Goal: Task Accomplishment & Management: Manage account settings

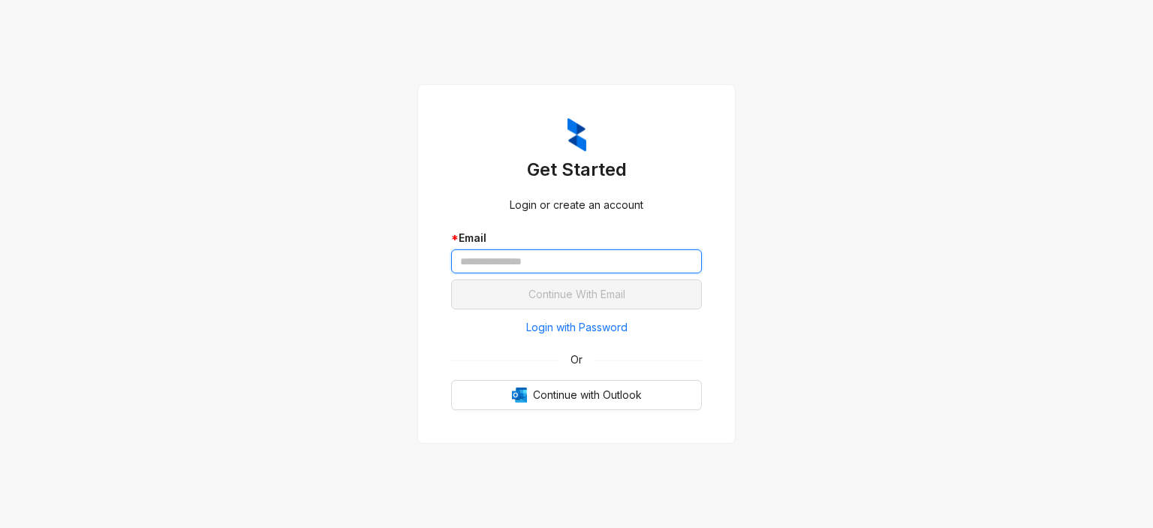
click at [569, 258] on input "text" at bounding box center [576, 261] width 251 height 24
click at [564, 321] on span "Login with Password" at bounding box center [576, 327] width 101 height 17
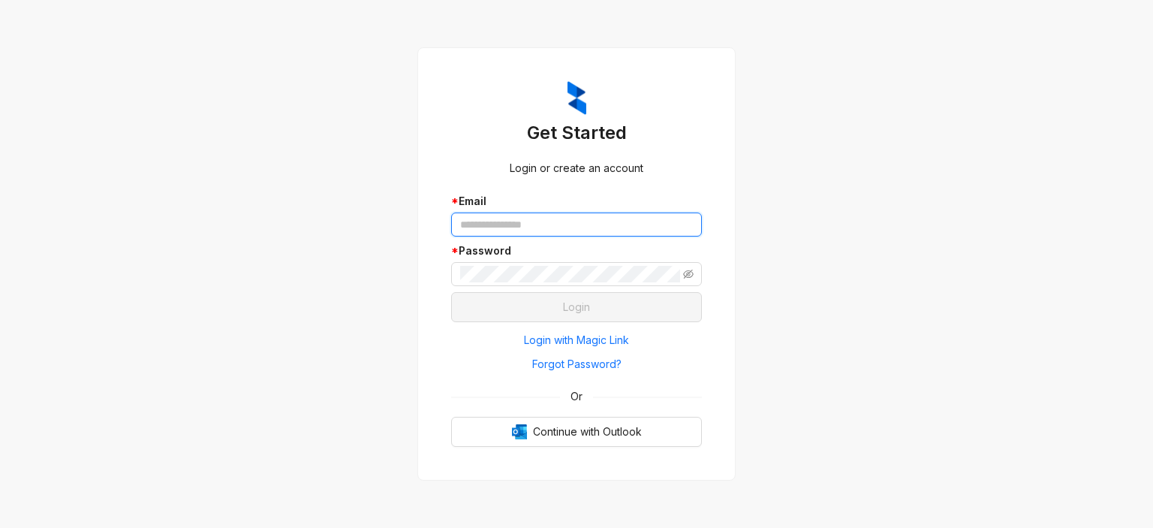
click at [501, 230] on input "text" at bounding box center [576, 224] width 251 height 24
type input "**********"
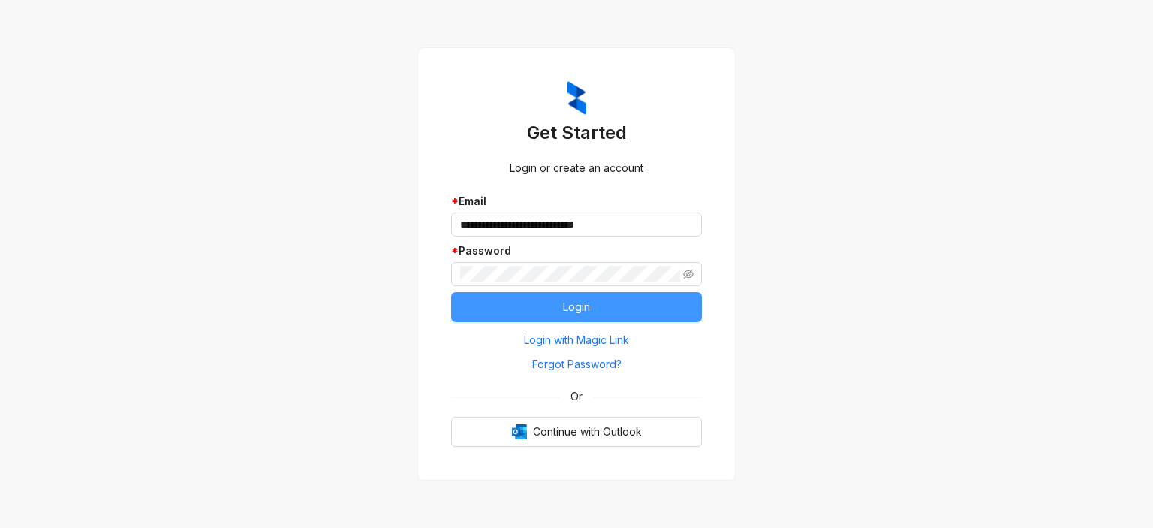
click at [611, 310] on button "Login" at bounding box center [576, 307] width 251 height 30
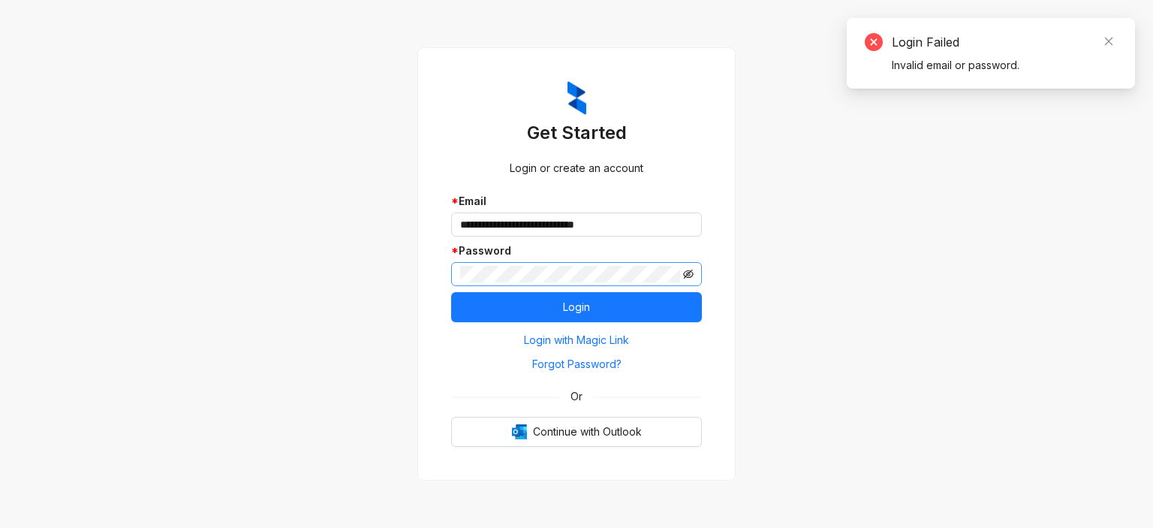
click at [688, 272] on icon "eye-invisible" at bounding box center [688, 274] width 11 height 11
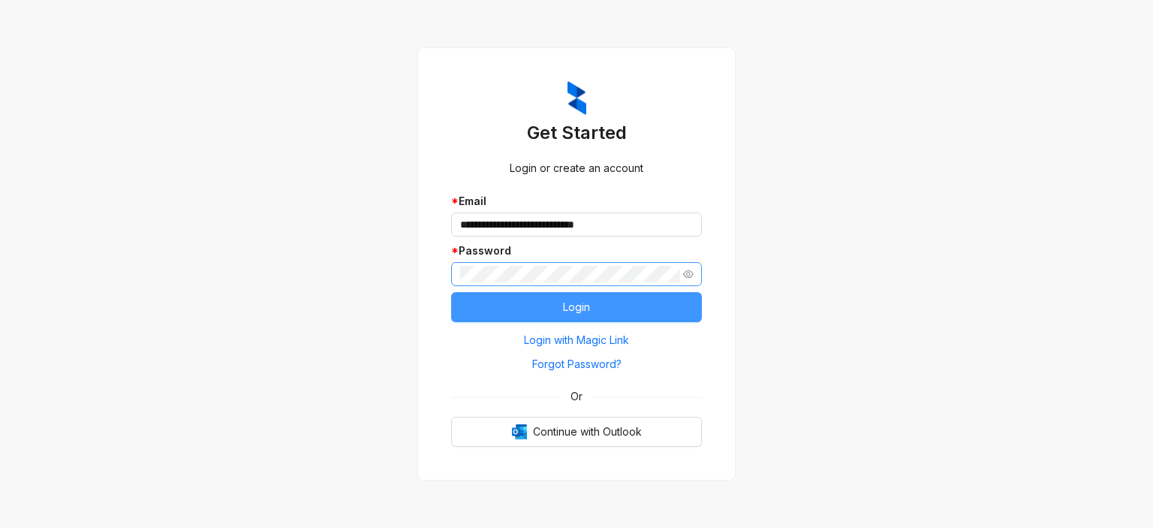
click at [612, 308] on button "Login" at bounding box center [576, 307] width 251 height 30
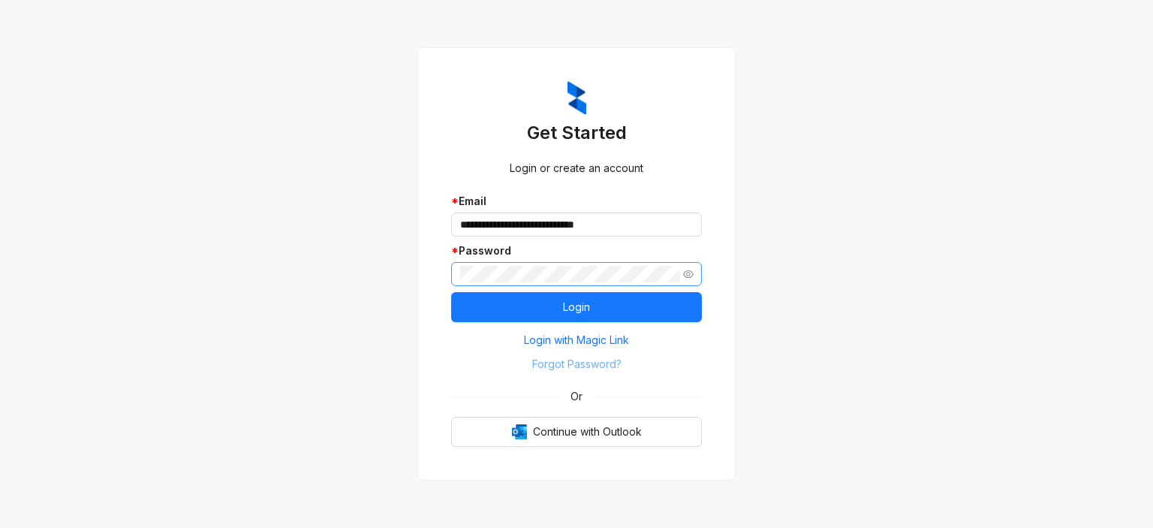
click at [599, 362] on span "Forgot Password?" at bounding box center [576, 364] width 89 height 17
click at [597, 364] on span "Forgot Password?" at bounding box center [576, 364] width 89 height 17
